Goal: Communication & Community: Answer question/provide support

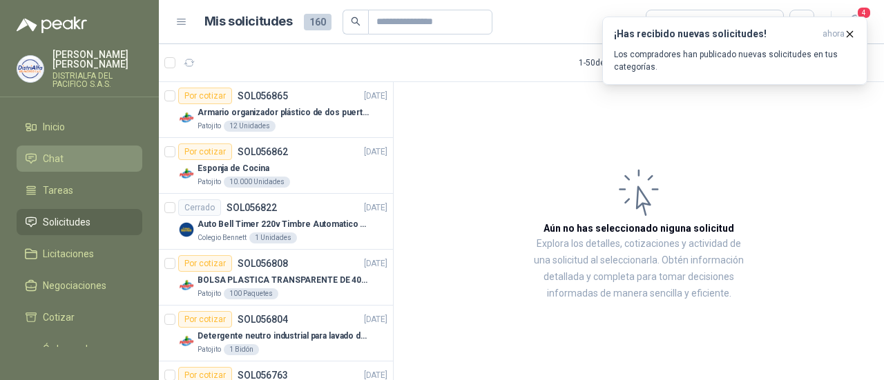
click at [91, 154] on li "Chat" at bounding box center [79, 158] width 109 height 15
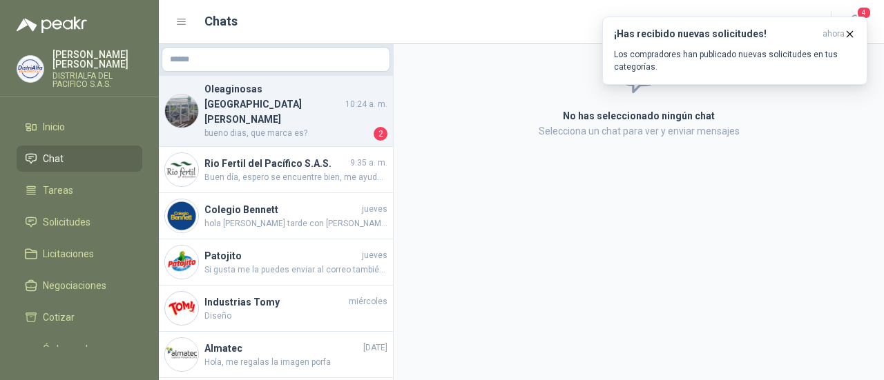
click at [282, 90] on h4 "Oleaginosas [GEOGRAPHIC_DATA][PERSON_NAME]" at bounding box center [273, 104] width 138 height 46
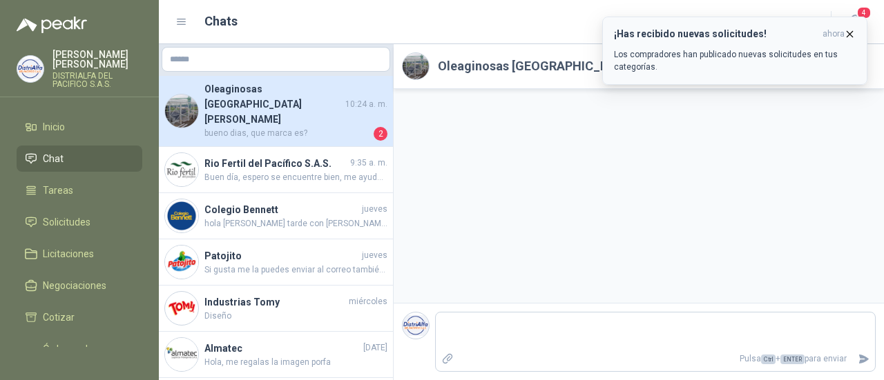
click at [846, 28] on icon "button" at bounding box center [850, 34] width 12 height 12
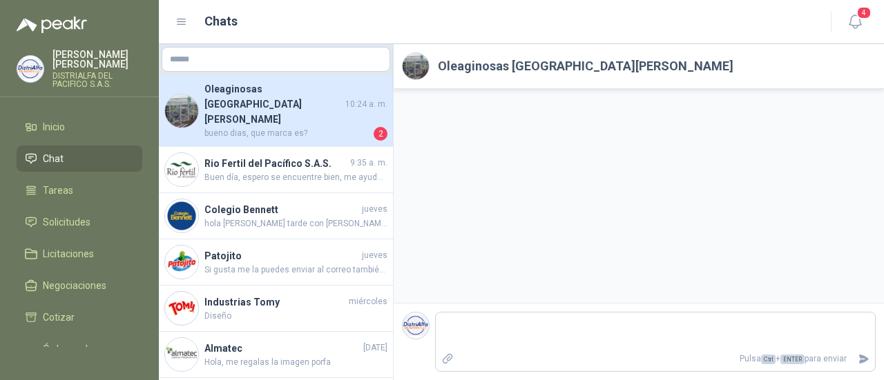
click at [497, 258] on div at bounding box center [639, 196] width 490 height 214
click at [445, 367] on label "Adjuntar archivos" at bounding box center [447, 359] width 23 height 24
click at [0, 0] on input "file" at bounding box center [0, 0] width 0 height 0
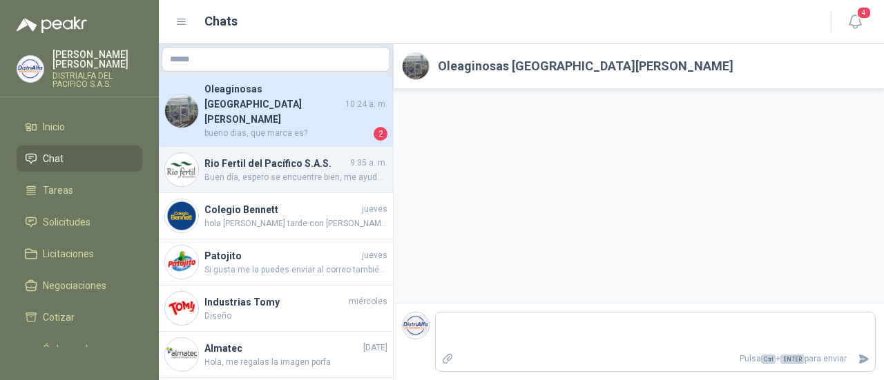
click at [299, 171] on span "Buen día, espero se encuentre bien, me ayuda por favor con la foto de la refere…" at bounding box center [295, 177] width 183 height 13
